Goal: Check status: Check status

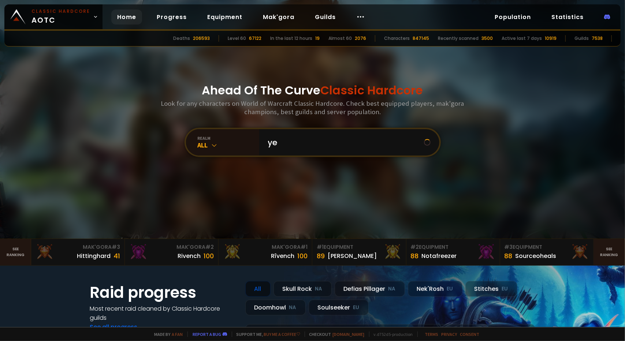
type input "yew"
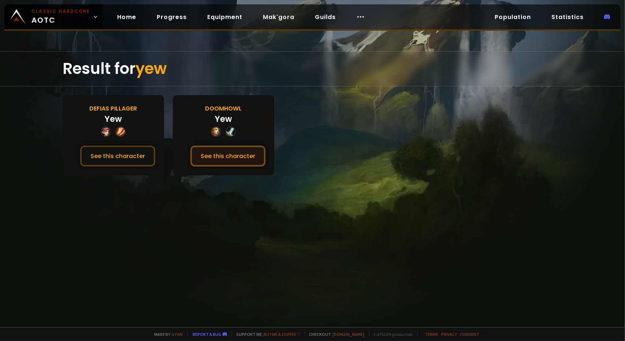
click at [239, 152] on button "See this character" at bounding box center [227, 156] width 75 height 21
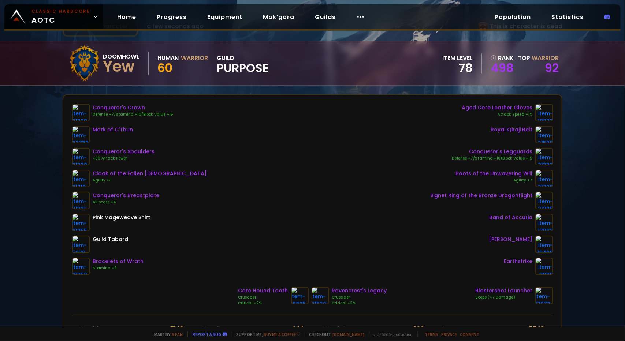
scroll to position [37, 0]
